Goal: Find specific page/section: Find specific page/section

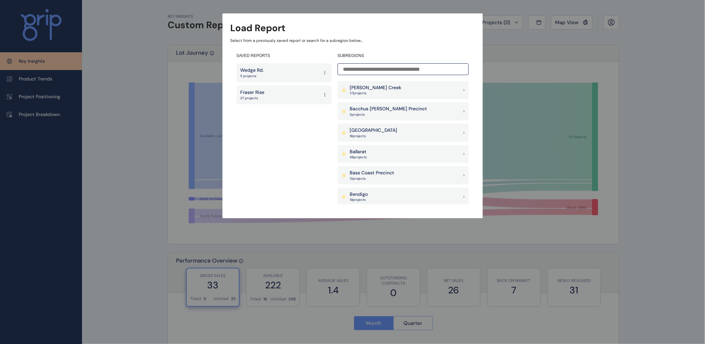
click at [375, 85] on p "[PERSON_NAME] Creek" at bounding box center [376, 87] width 52 height 7
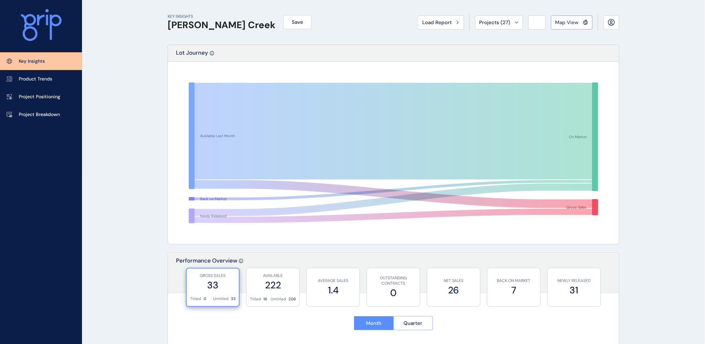
click at [570, 23] on span "Map View" at bounding box center [567, 22] width 23 height 7
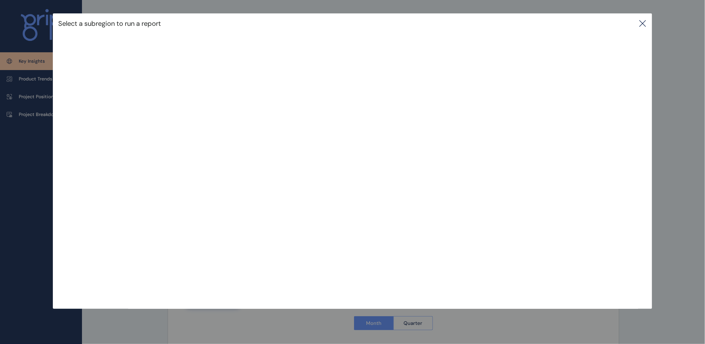
click at [647, 27] on icon at bounding box center [643, 23] width 8 height 8
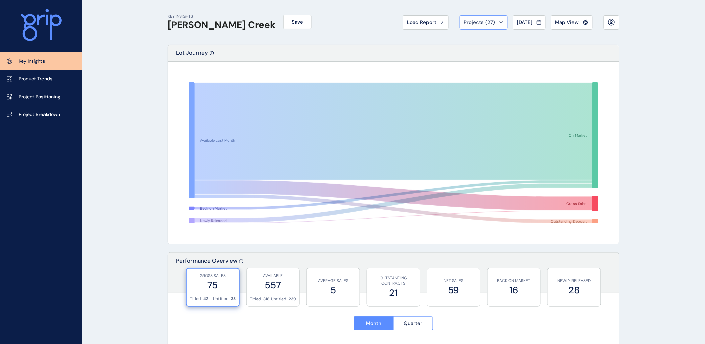
click at [464, 19] on span "Projects ( 27 )" at bounding box center [479, 22] width 31 height 7
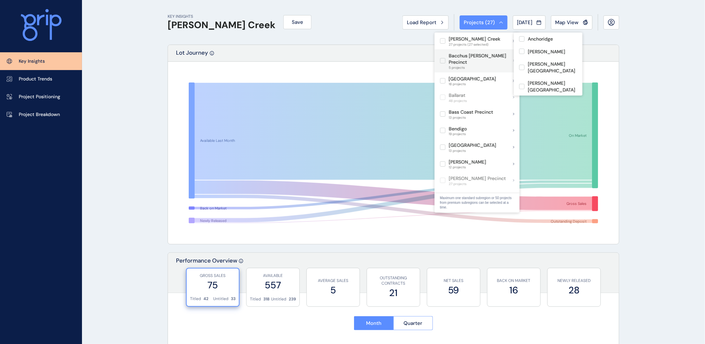
click at [440, 39] on label at bounding box center [442, 40] width 5 height 5
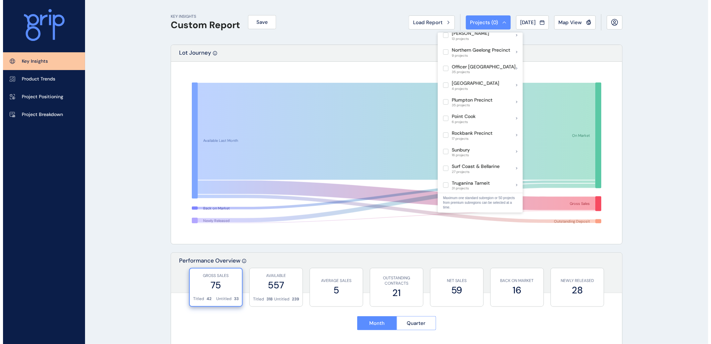
scroll to position [297, 0]
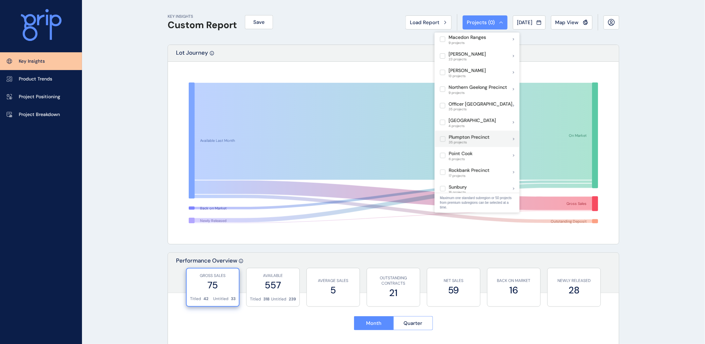
click at [479, 140] on span "35 projects" at bounding box center [469, 142] width 41 height 4
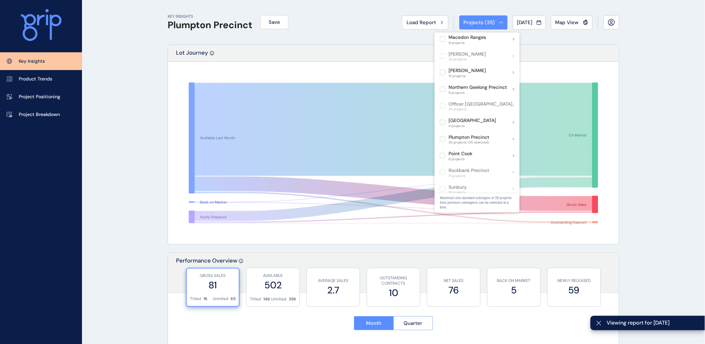
click at [52, 111] on p "Project Breakdown" at bounding box center [39, 114] width 41 height 7
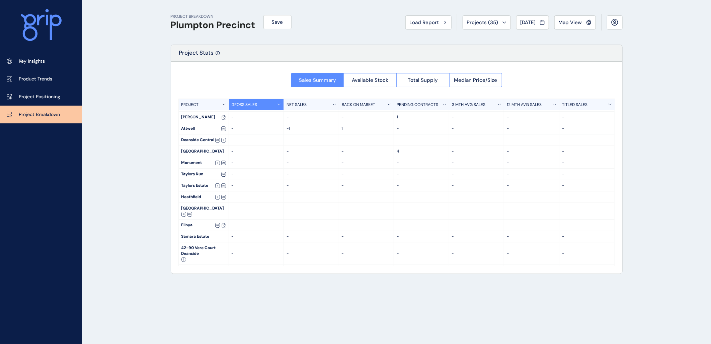
scroll to position [162, 0]
click at [435, 83] on button "Total Supply" at bounding box center [422, 80] width 53 height 14
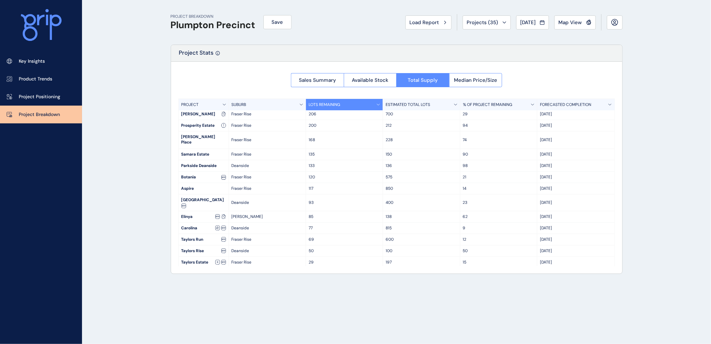
scroll to position [0, 0]
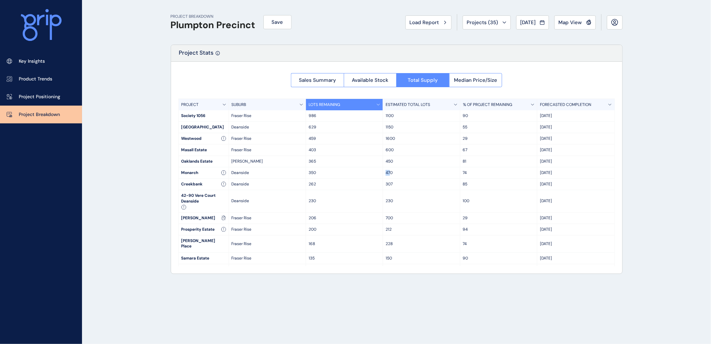
drag, startPoint x: 384, startPoint y: 172, endPoint x: 390, endPoint y: 172, distance: 5.7
click at [390, 172] on div "470" at bounding box center [421, 172] width 77 height 11
click at [392, 172] on p "470" at bounding box center [421, 173] width 71 height 6
click at [564, 23] on span "Map View" at bounding box center [570, 22] width 23 height 7
